Goal: Transaction & Acquisition: Purchase product/service

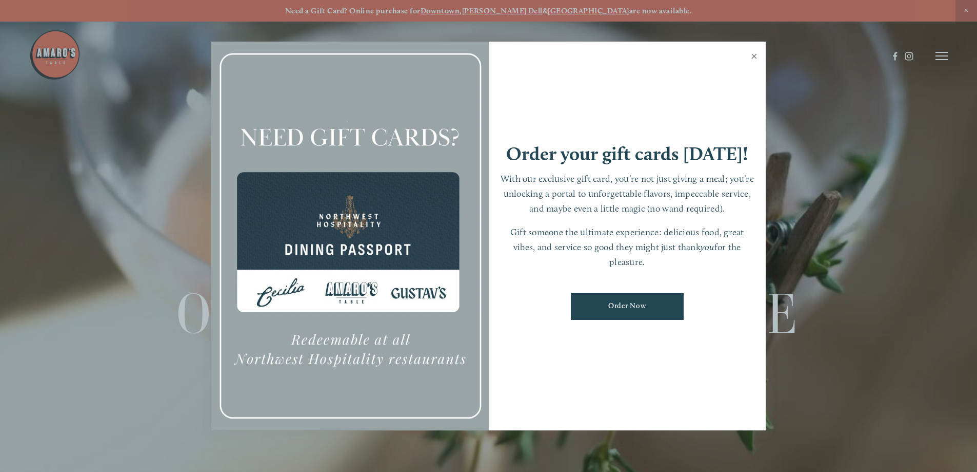
click at [753, 56] on link "Close" at bounding box center [754, 57] width 20 height 29
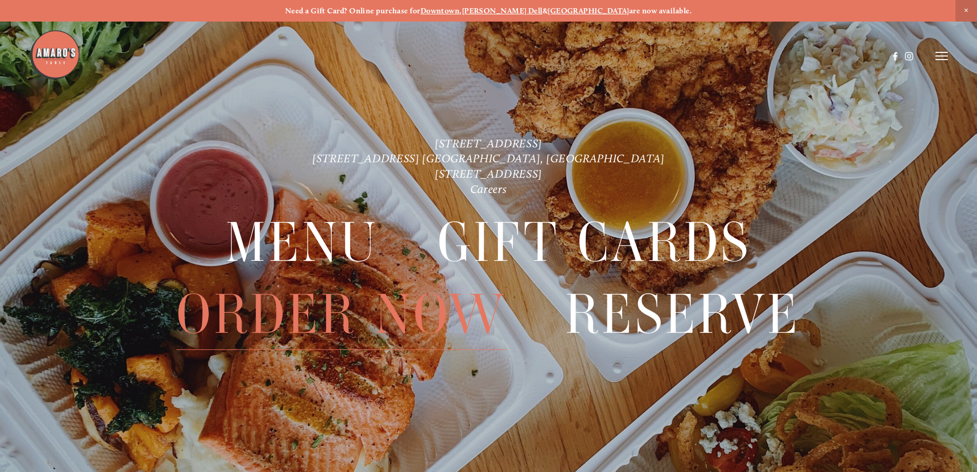
click at [280, 306] on span "Order Now" at bounding box center [342, 314] width 330 height 71
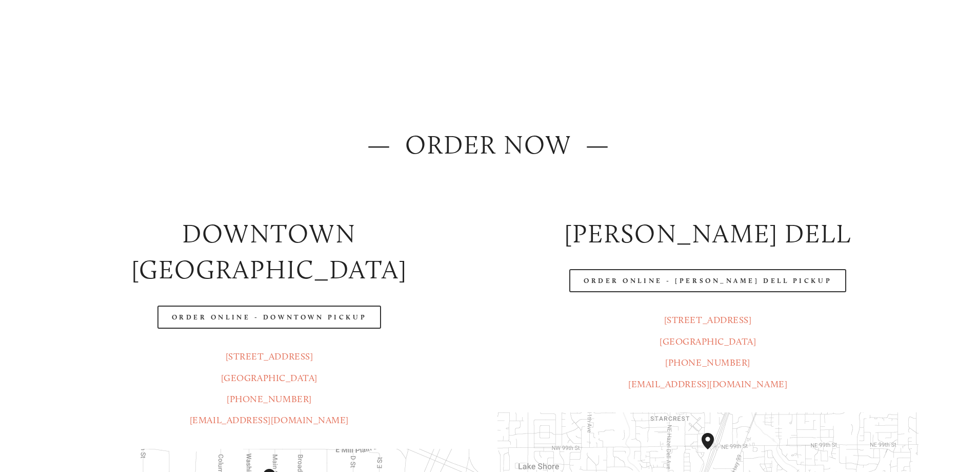
scroll to position [51, 0]
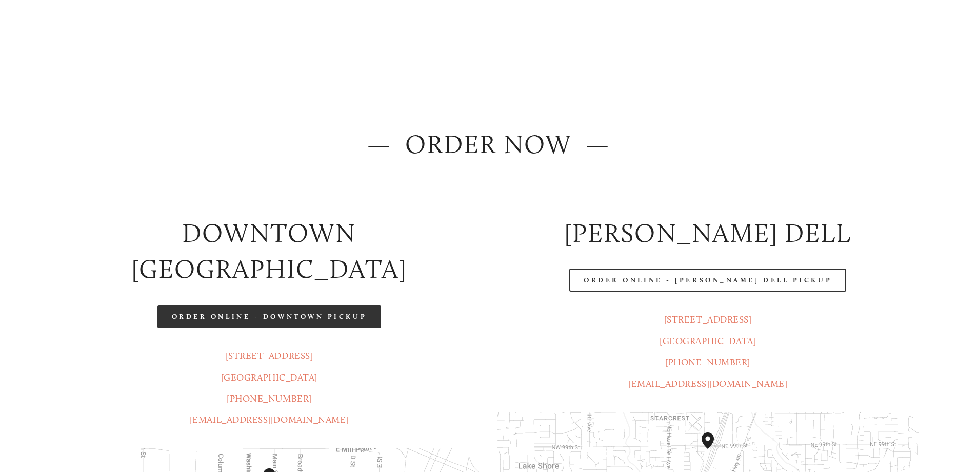
click at [238, 305] on link "Order Online - Downtown pickup" at bounding box center [270, 316] width 224 height 23
